Goal: Navigation & Orientation: Find specific page/section

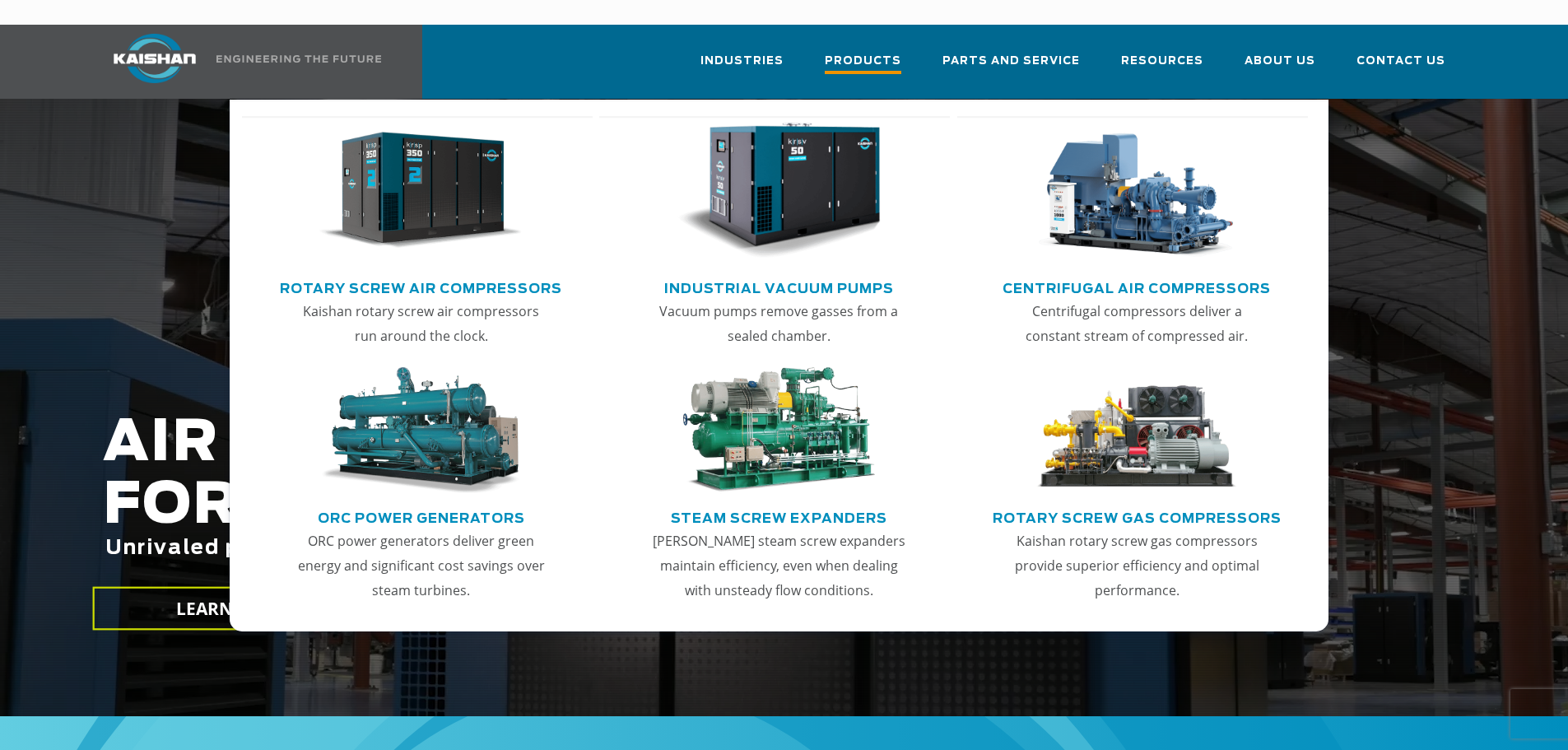
click at [890, 52] on span "Products" at bounding box center [862, 63] width 77 height 22
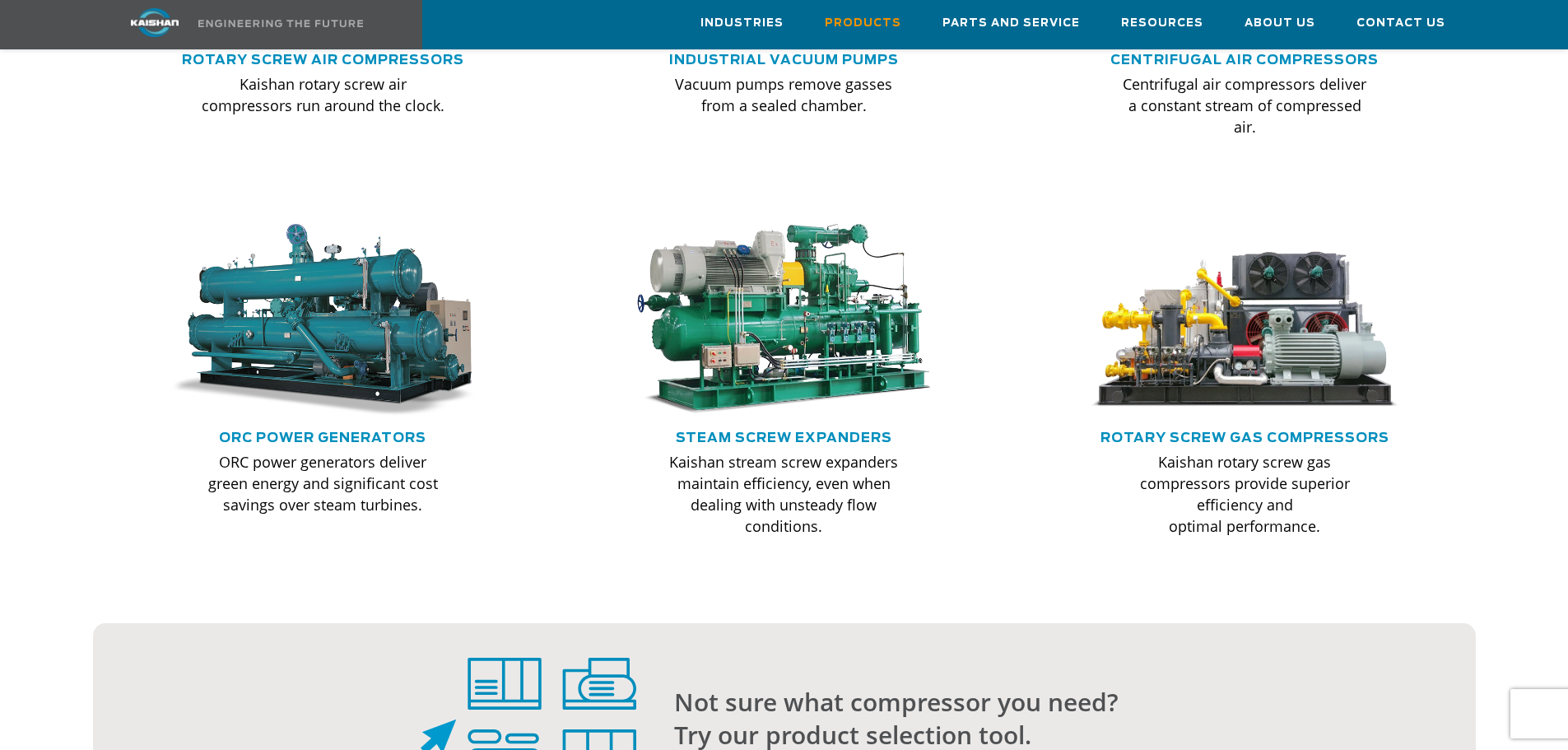
scroll to position [1325, 0]
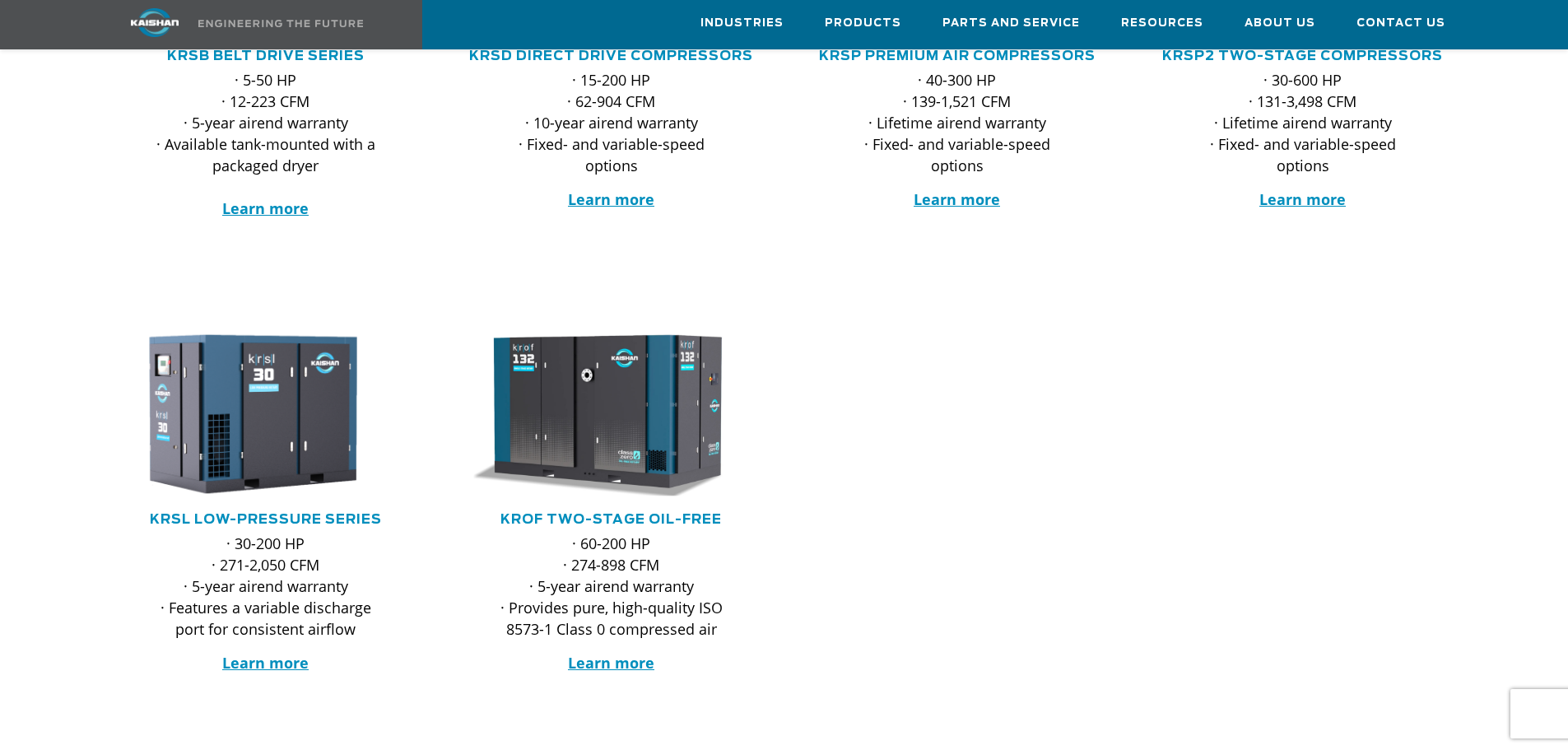
scroll to position [329, 0]
